Goal: Task Accomplishment & Management: Complete application form

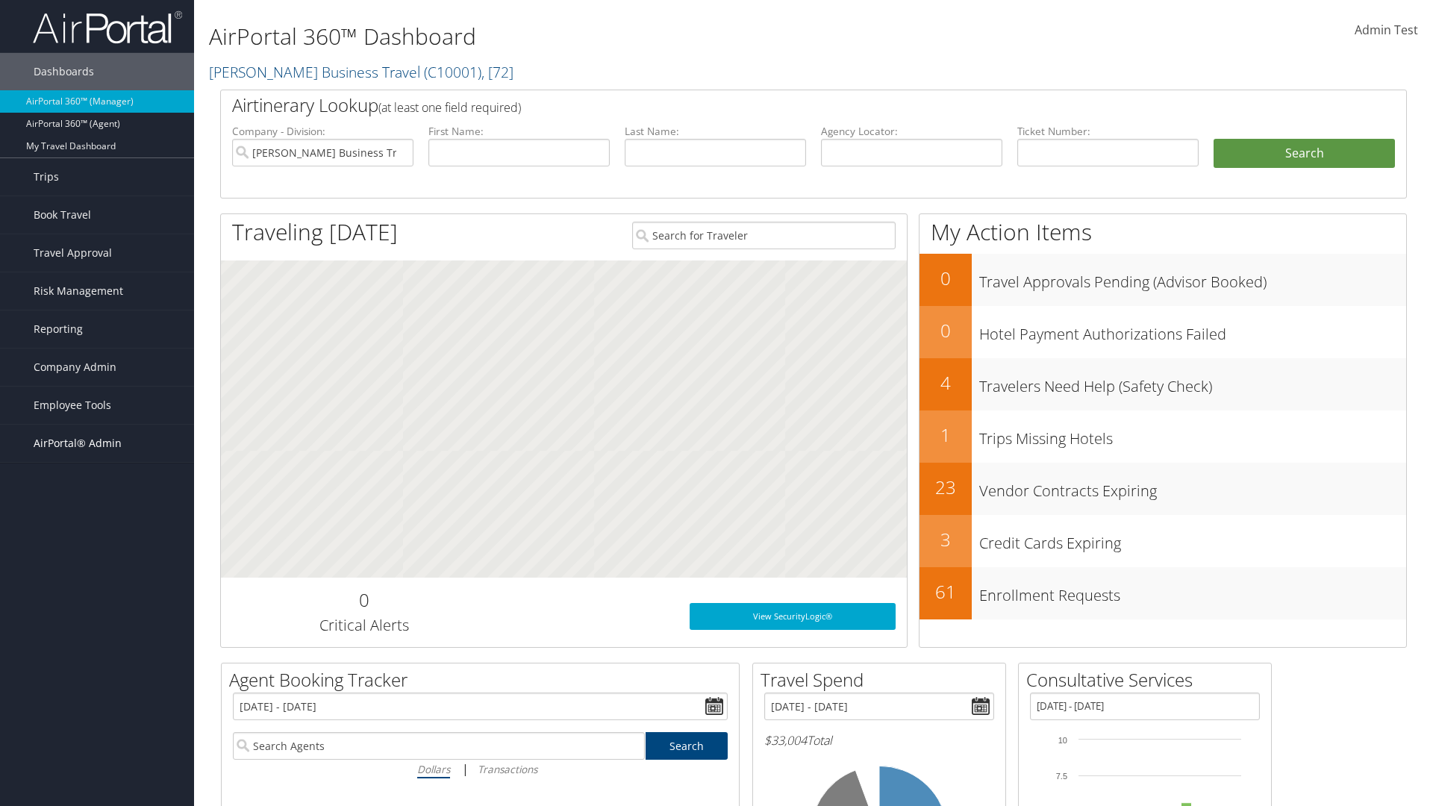
click at [97, 443] on span "AirPortal® Admin" at bounding box center [78, 443] width 88 height 37
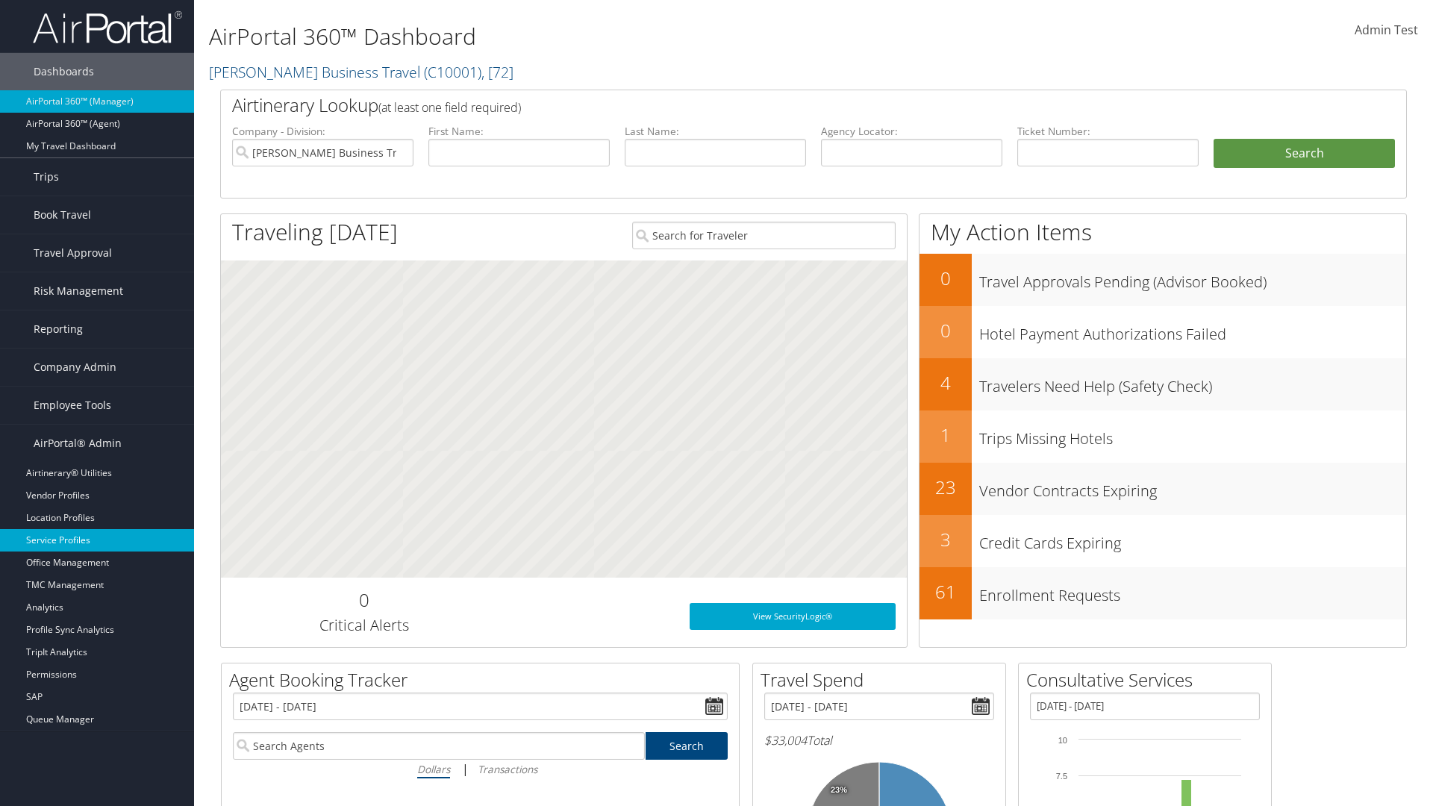
click at [97, 540] on link "Service Profiles" at bounding box center [97, 540] width 194 height 22
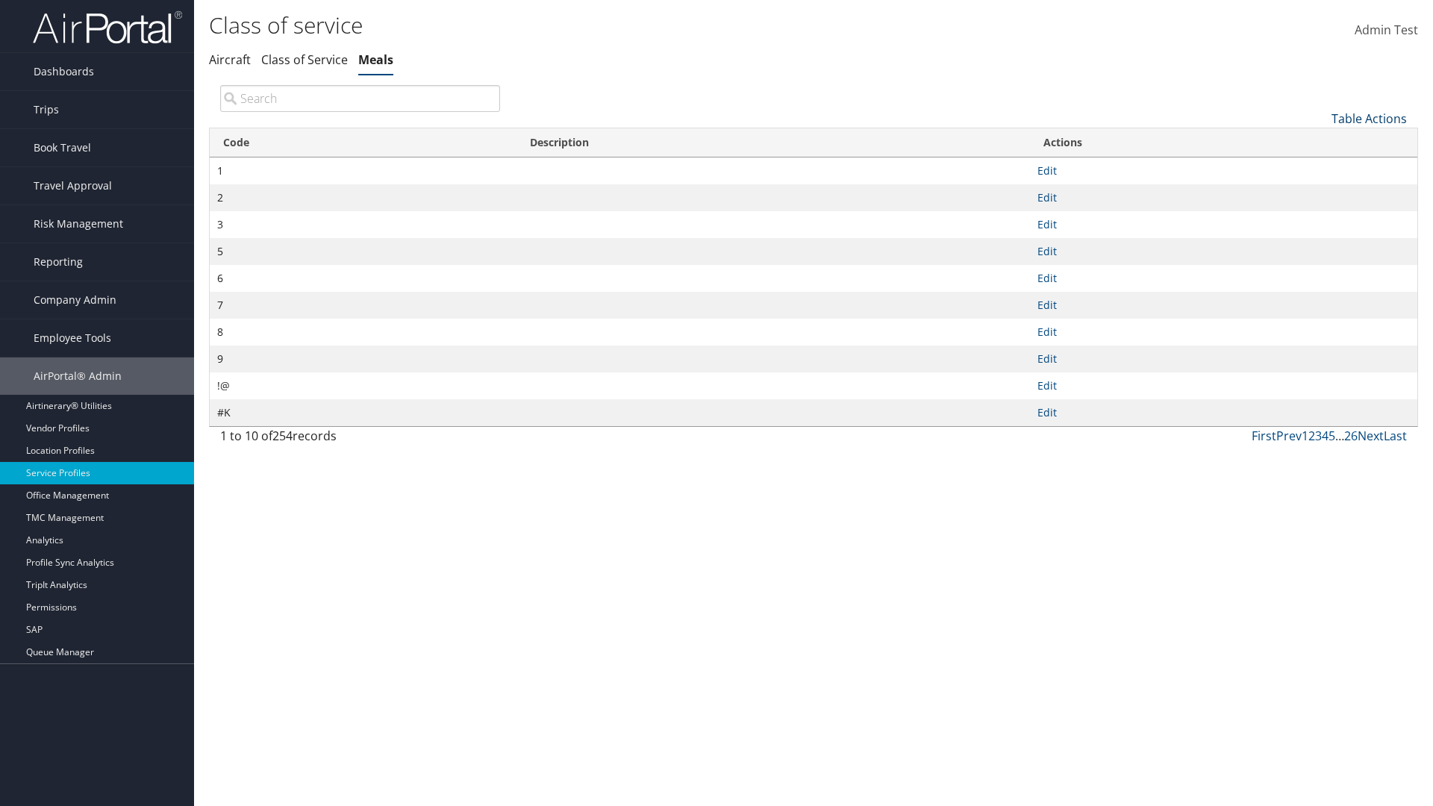
click at [1369, 118] on link "Table Actions" at bounding box center [1369, 118] width 75 height 16
click at [1319, 141] on link "New Record" at bounding box center [1319, 141] width 196 height 25
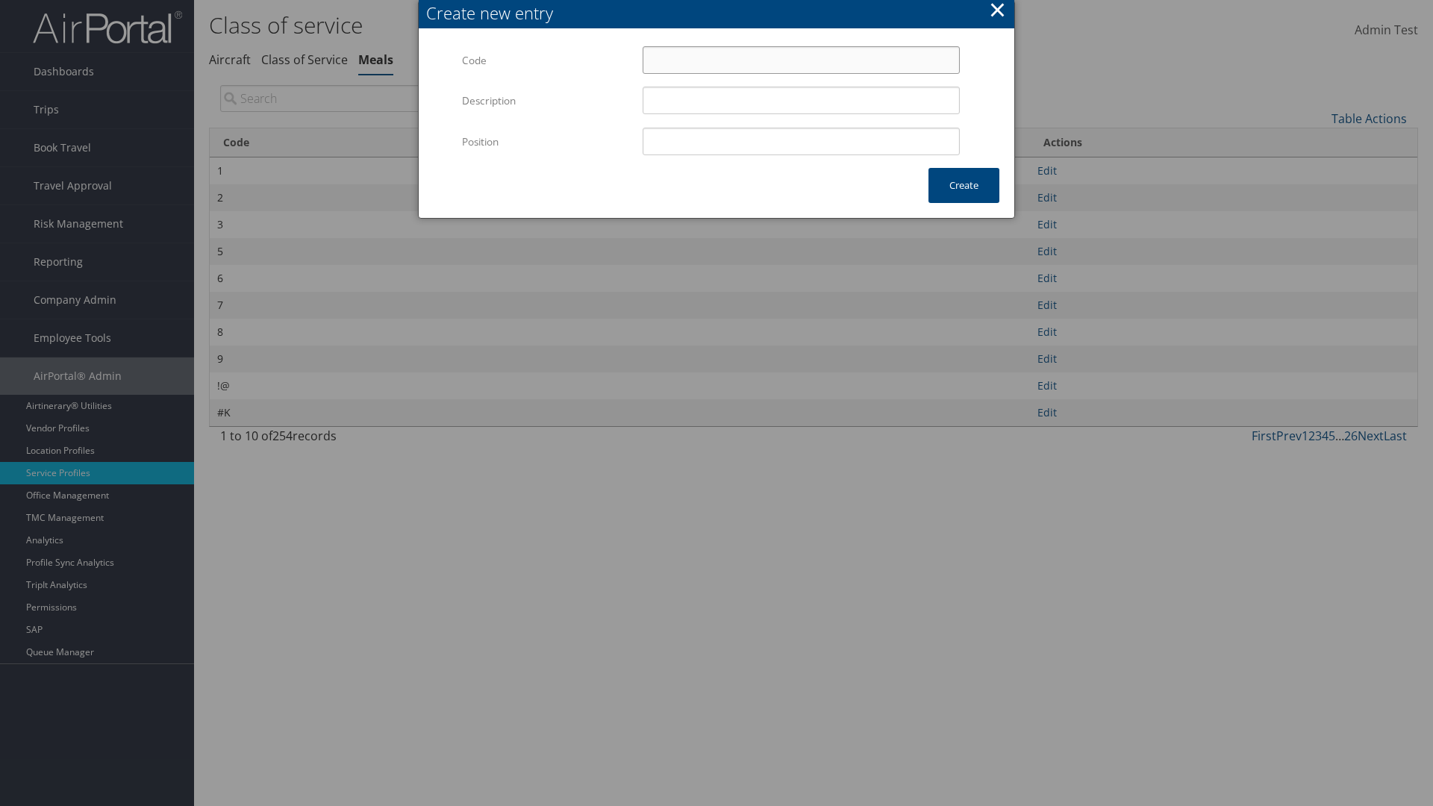
click at [801, 60] on input "Code" at bounding box center [801, 60] width 317 height 28
type input "[3"
click at [801, 141] on input "Position" at bounding box center [801, 142] width 317 height 28
type input "12"
type input "[3"
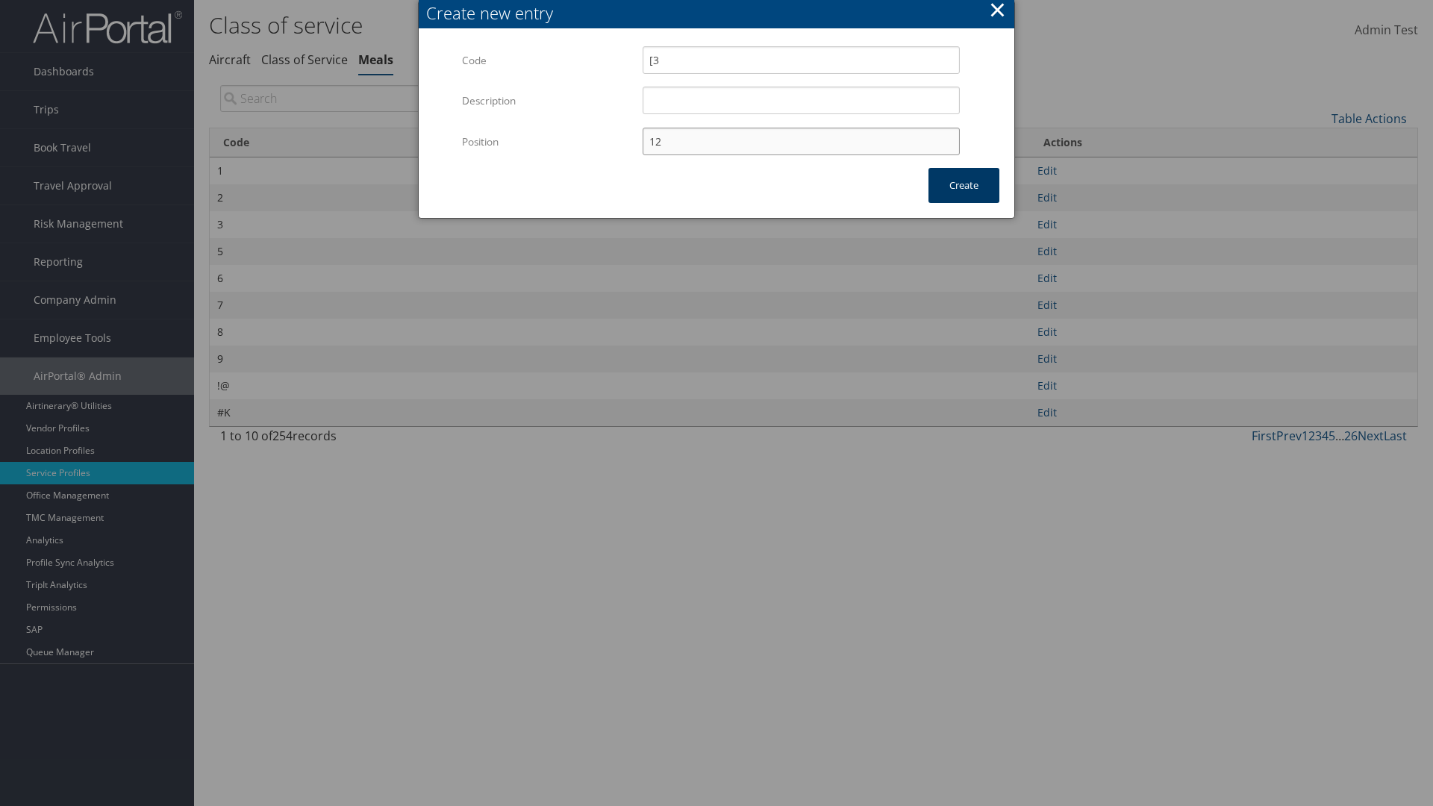
type input "12"
click at [964, 185] on button "Create" at bounding box center [963, 185] width 71 height 35
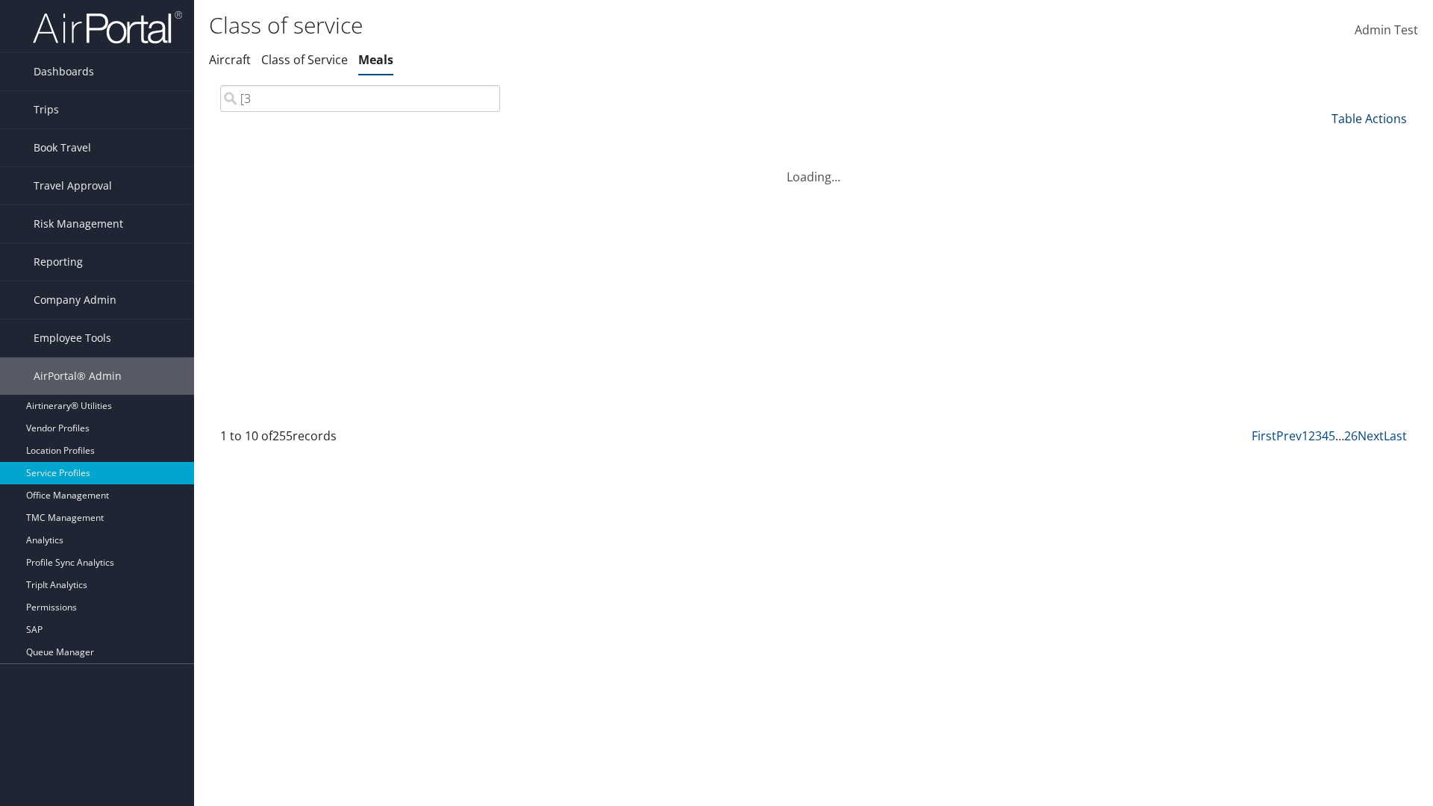
type input "[3"
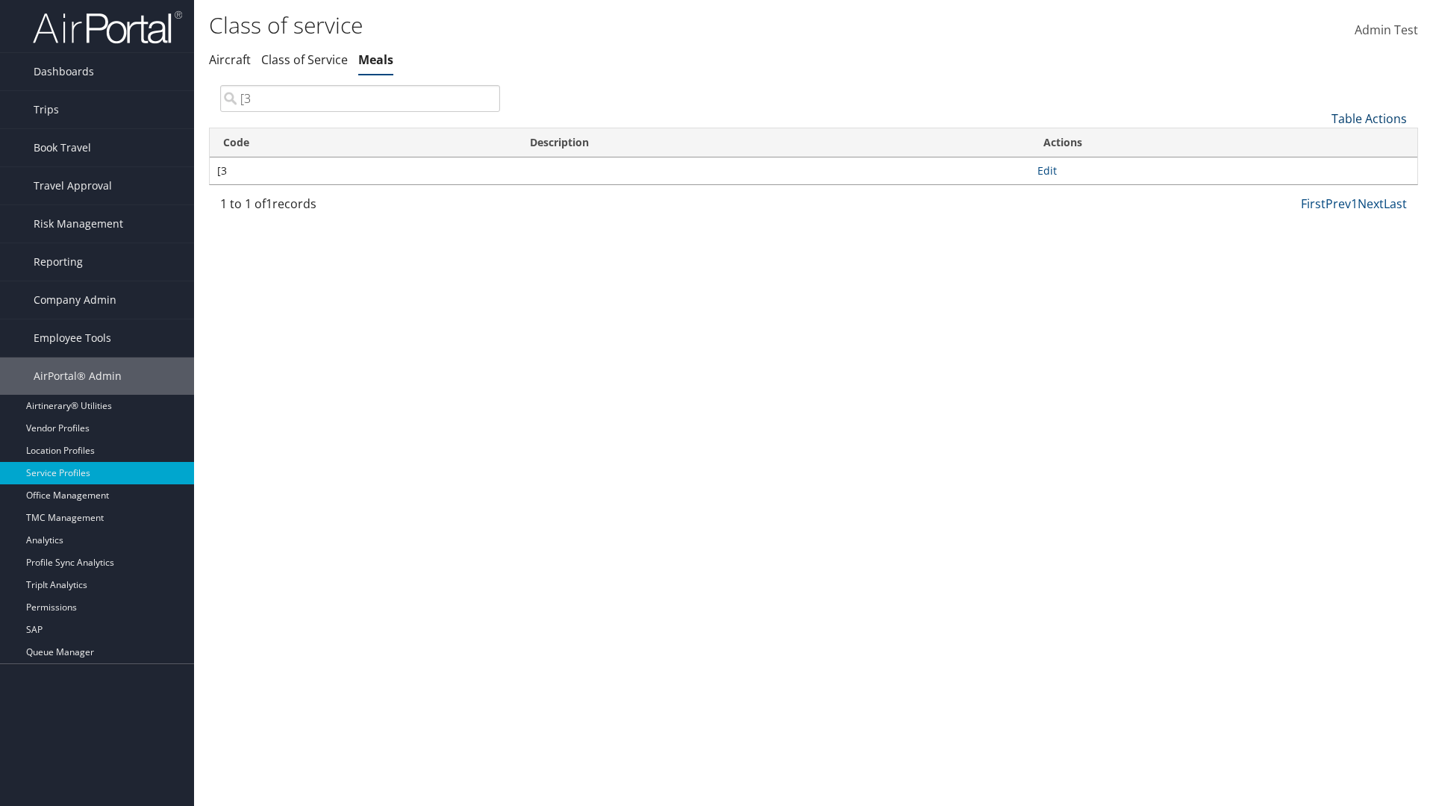
click at [1369, 118] on link "Table Actions" at bounding box center [1369, 118] width 75 height 16
click at [1319, 192] on link "Column Visibility" at bounding box center [1319, 192] width 196 height 25
click at [1319, 143] on link "Code" at bounding box center [1319, 143] width 196 height 25
click at [1319, 168] on link "Description" at bounding box center [1319, 168] width 196 height 25
click at [717, 403] on div at bounding box center [716, 403] width 1433 height 806
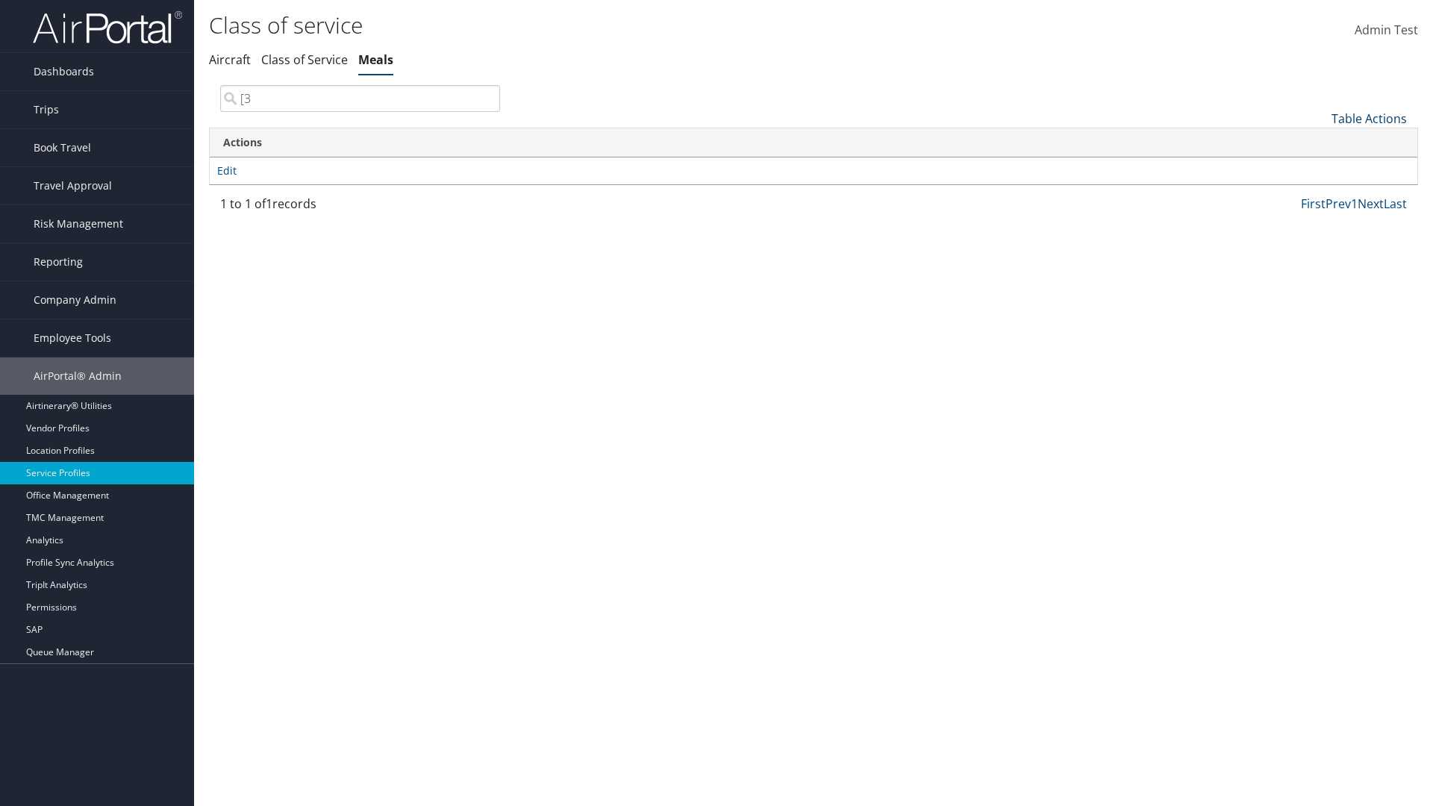
click at [1369, 118] on link "Table Actions" at bounding box center [1369, 118] width 75 height 16
click at [1319, 143] on link "Code" at bounding box center [1319, 143] width 196 height 25
click at [1319, 168] on link "Description" at bounding box center [1319, 168] width 196 height 25
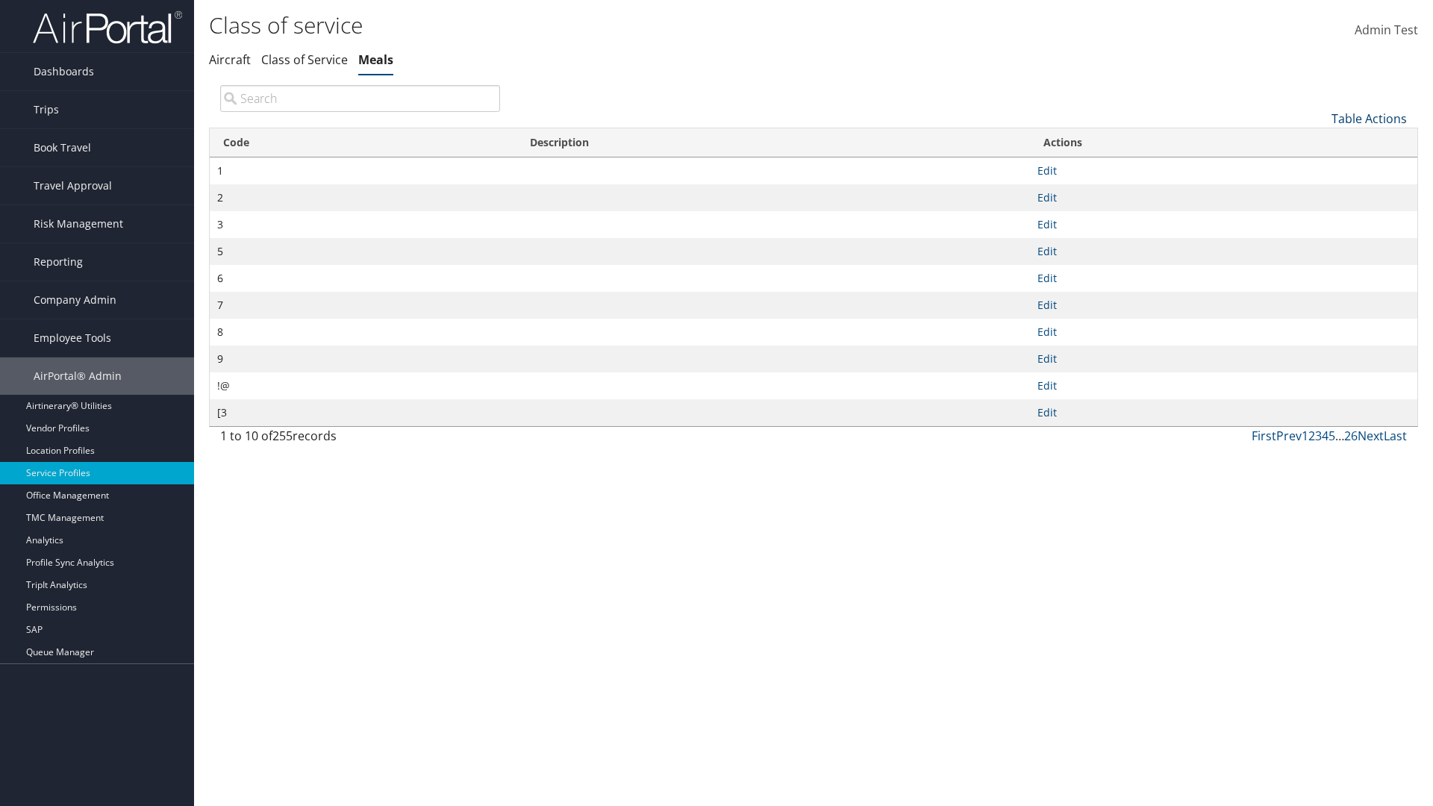
click at [1369, 118] on link "Table Actions" at bounding box center [1369, 118] width 75 height 16
click at [1319, 166] on link "Download Report" at bounding box center [1319, 166] width 196 height 25
